Goal: Navigation & Orientation: Find specific page/section

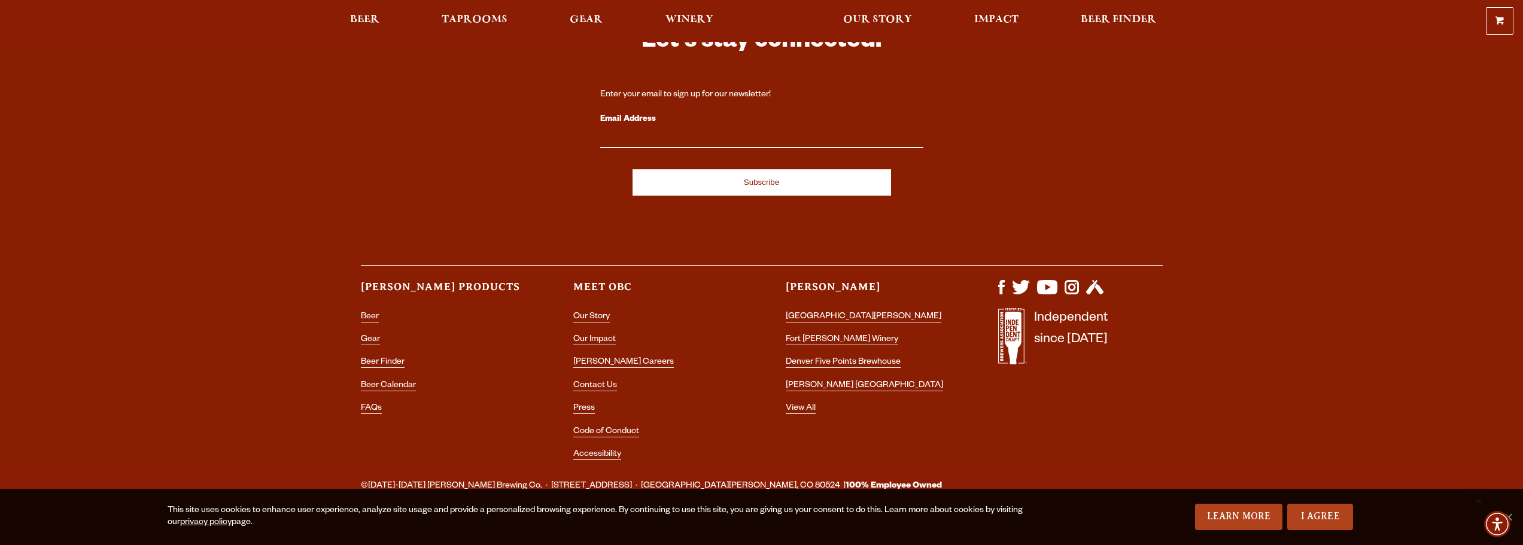
scroll to position [3729, 0]
click at [606, 357] on link "[PERSON_NAME] Careers" at bounding box center [623, 362] width 101 height 11
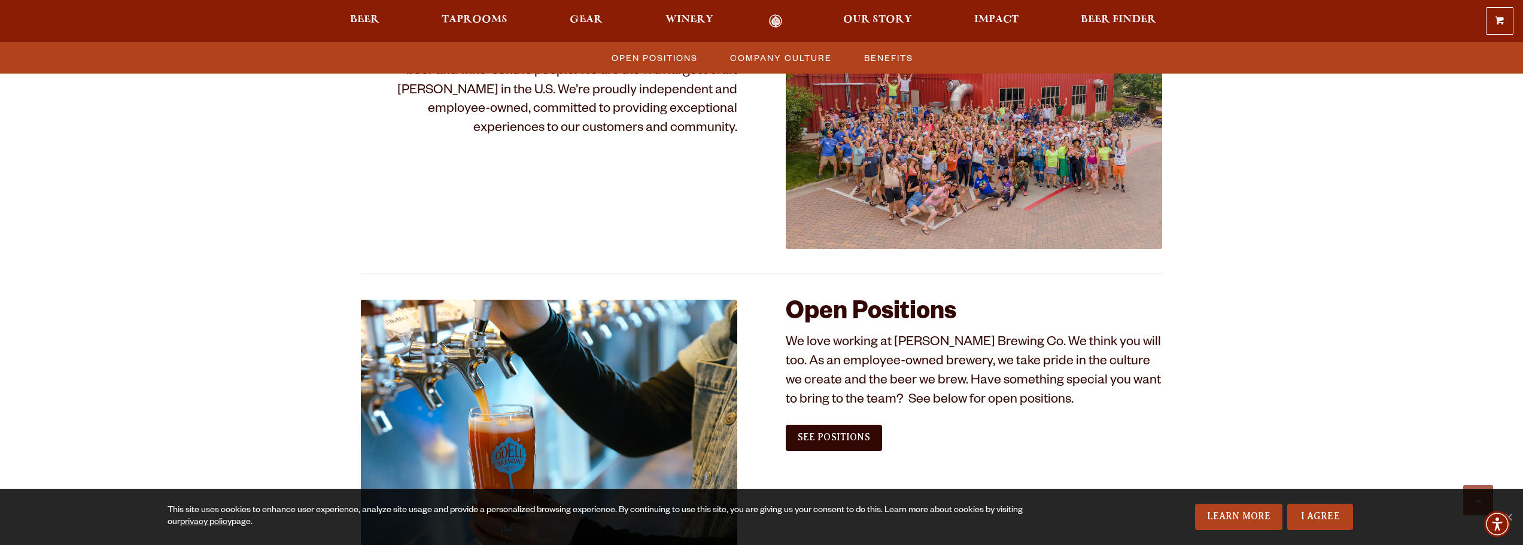
scroll to position [598, 0]
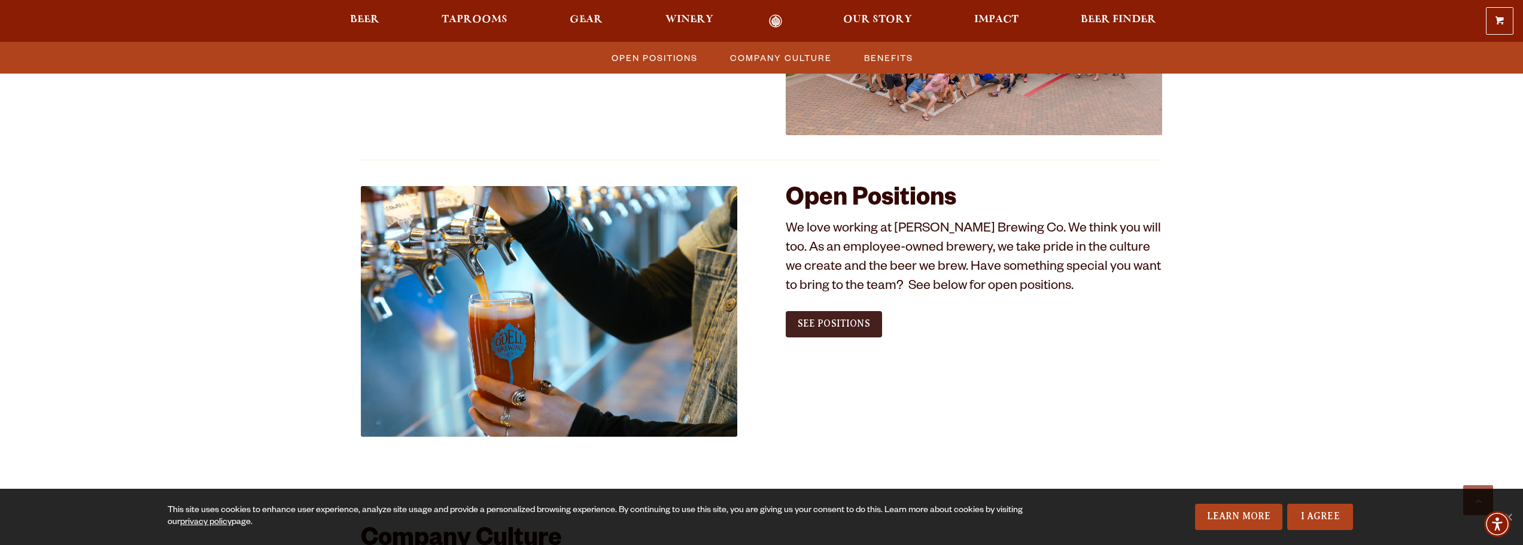
click at [843, 327] on span "See Positions" at bounding box center [834, 323] width 72 height 11
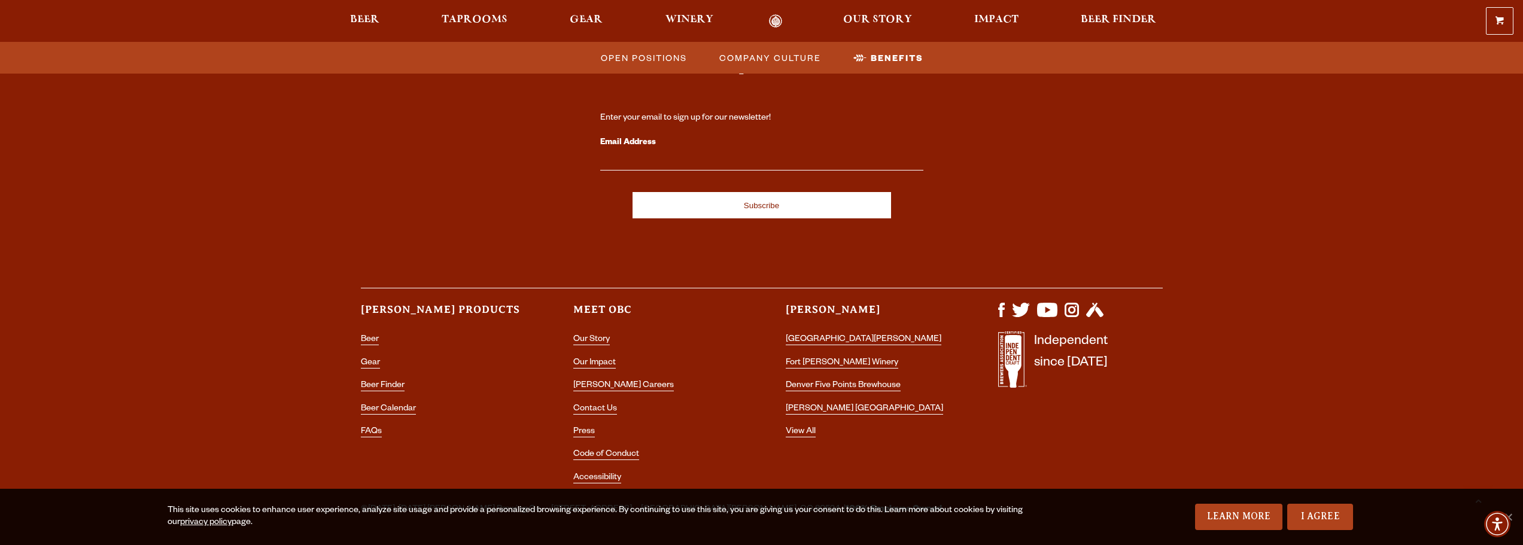
scroll to position [2214, 0]
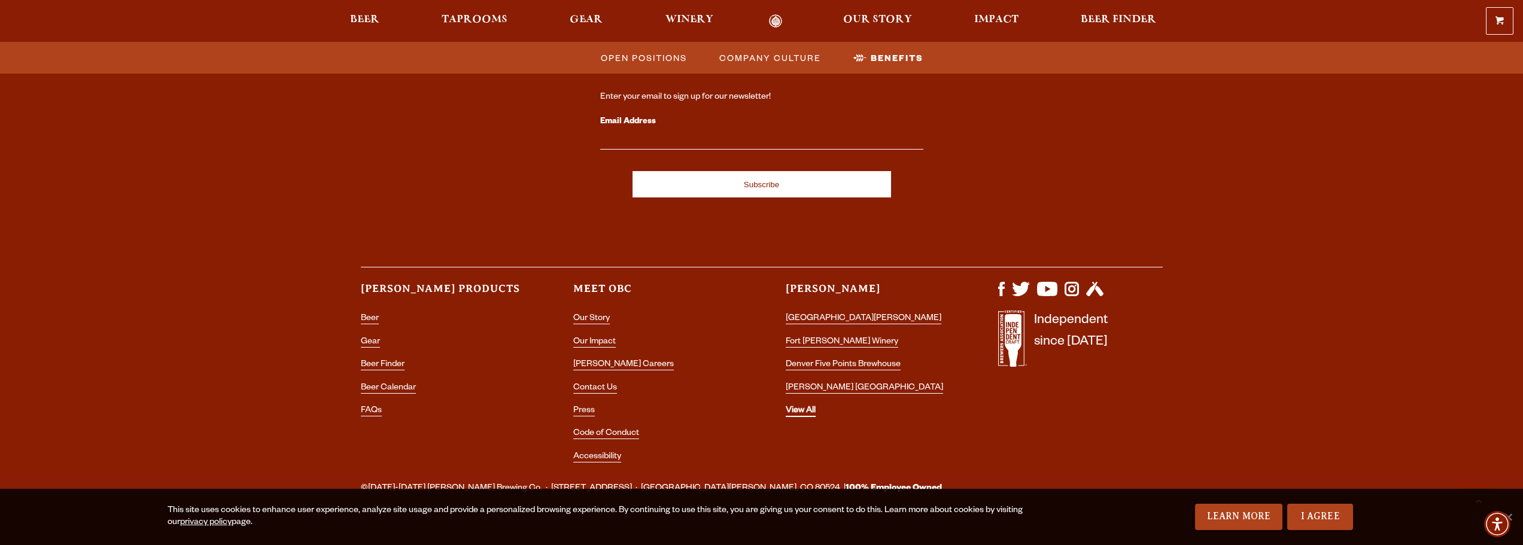
click at [801, 414] on link "View All" at bounding box center [801, 411] width 30 height 11
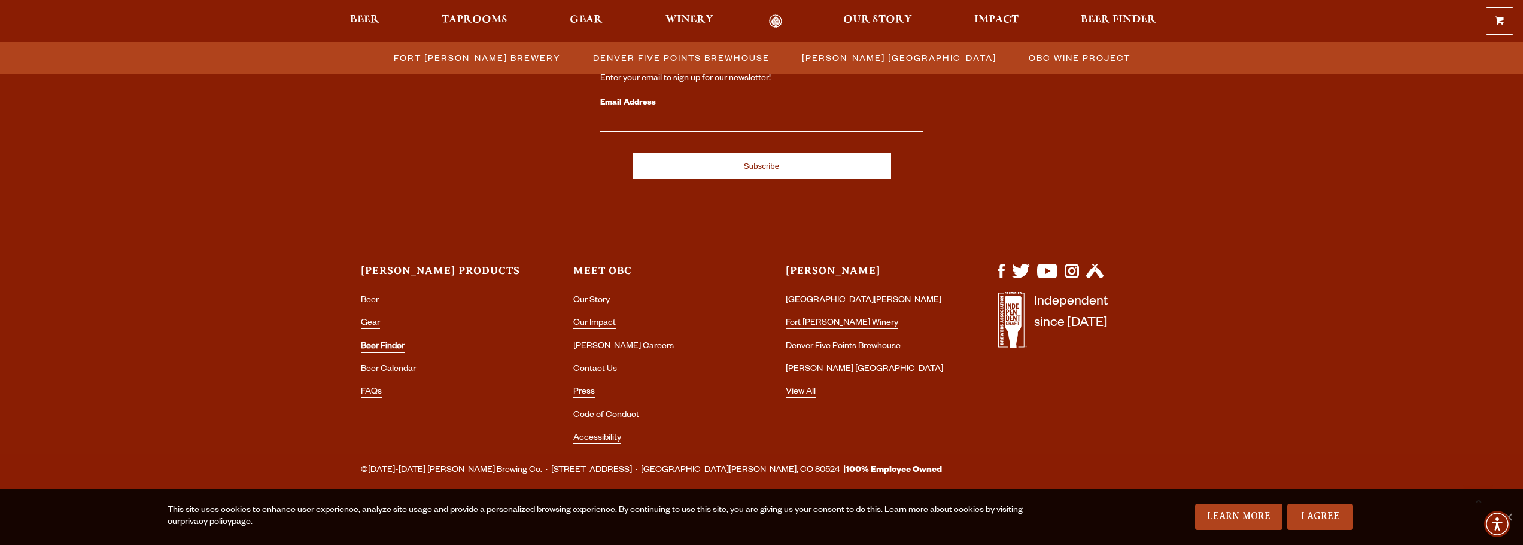
click at [387, 342] on link "Beer Finder" at bounding box center [383, 347] width 44 height 11
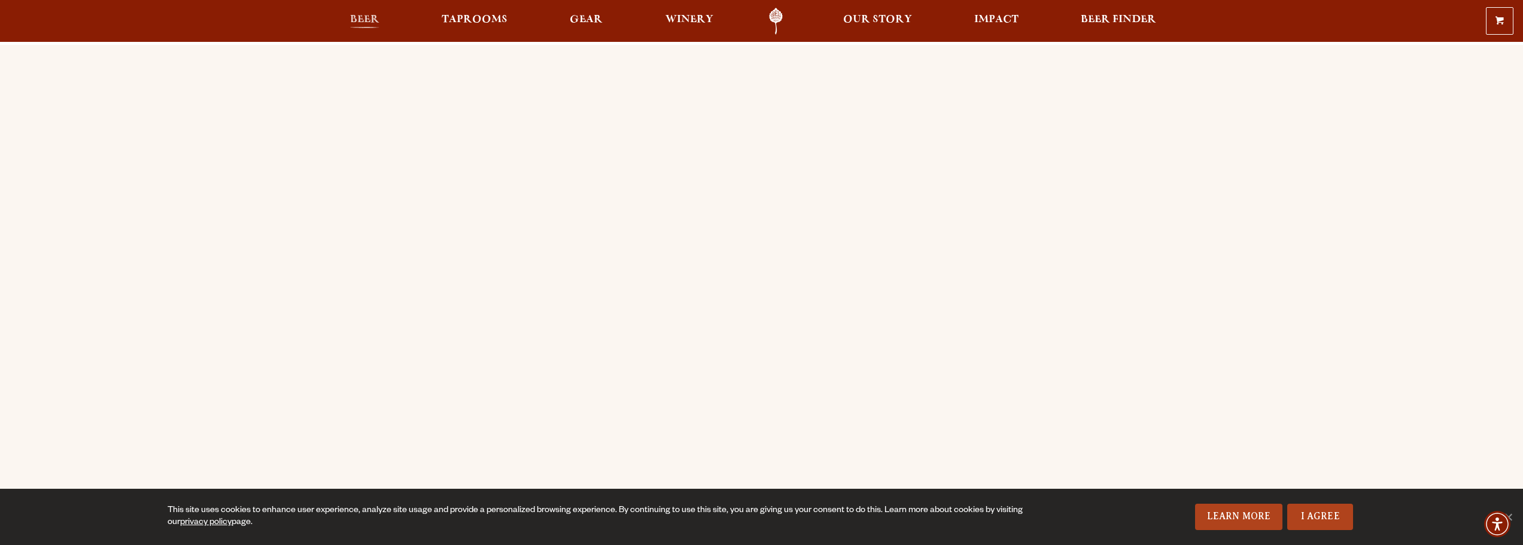
click at [363, 16] on span "Beer" at bounding box center [364, 20] width 29 height 10
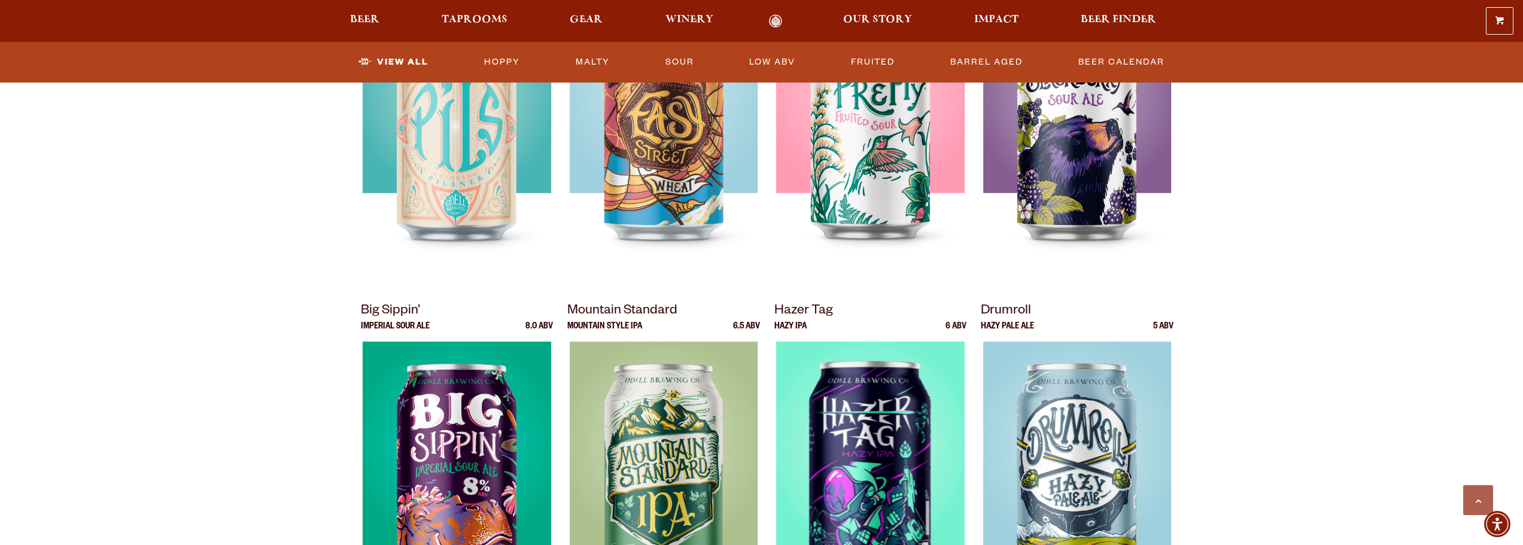
scroll to position [838, 0]
